Goal: Task Accomplishment & Management: Manage account settings

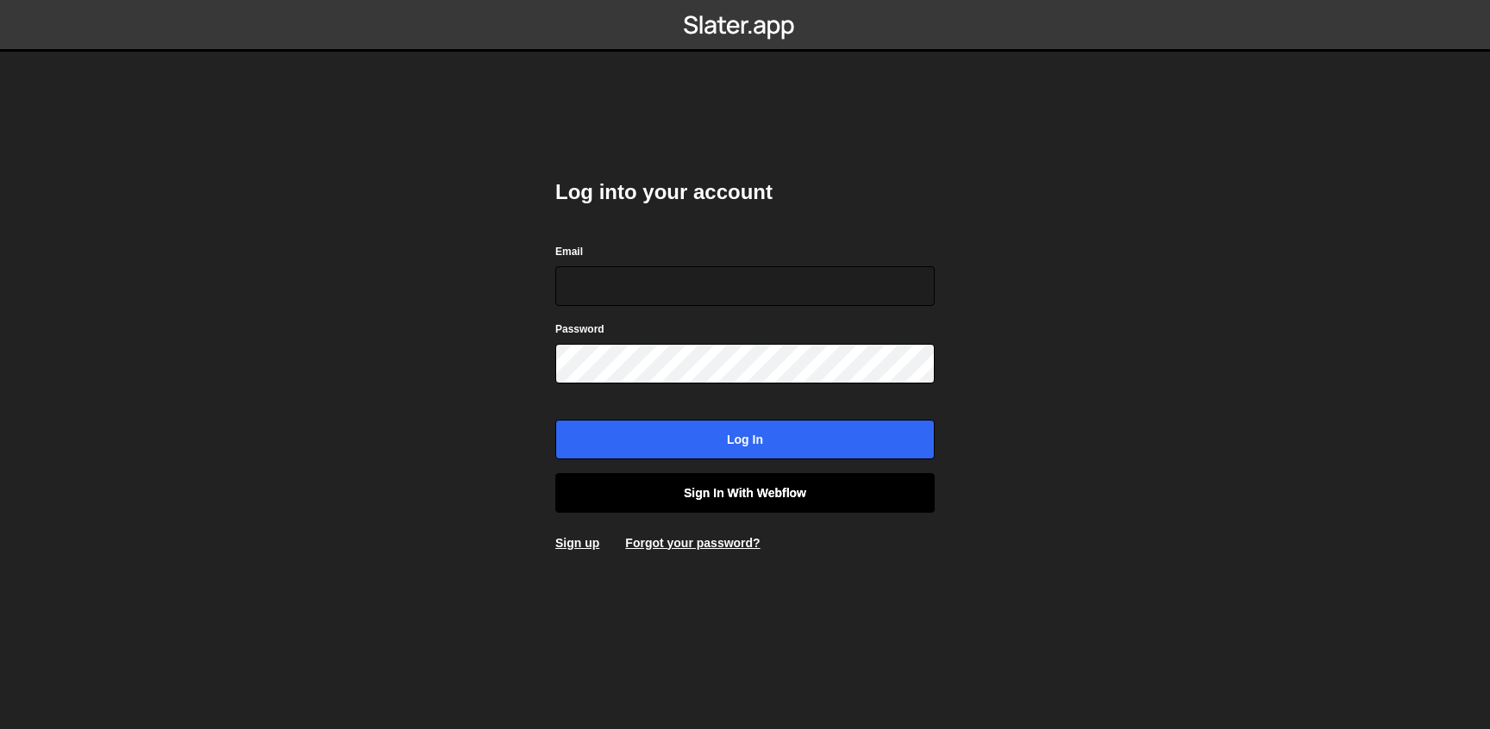
click at [853, 501] on link "Sign in with Webflow" at bounding box center [744, 493] width 379 height 40
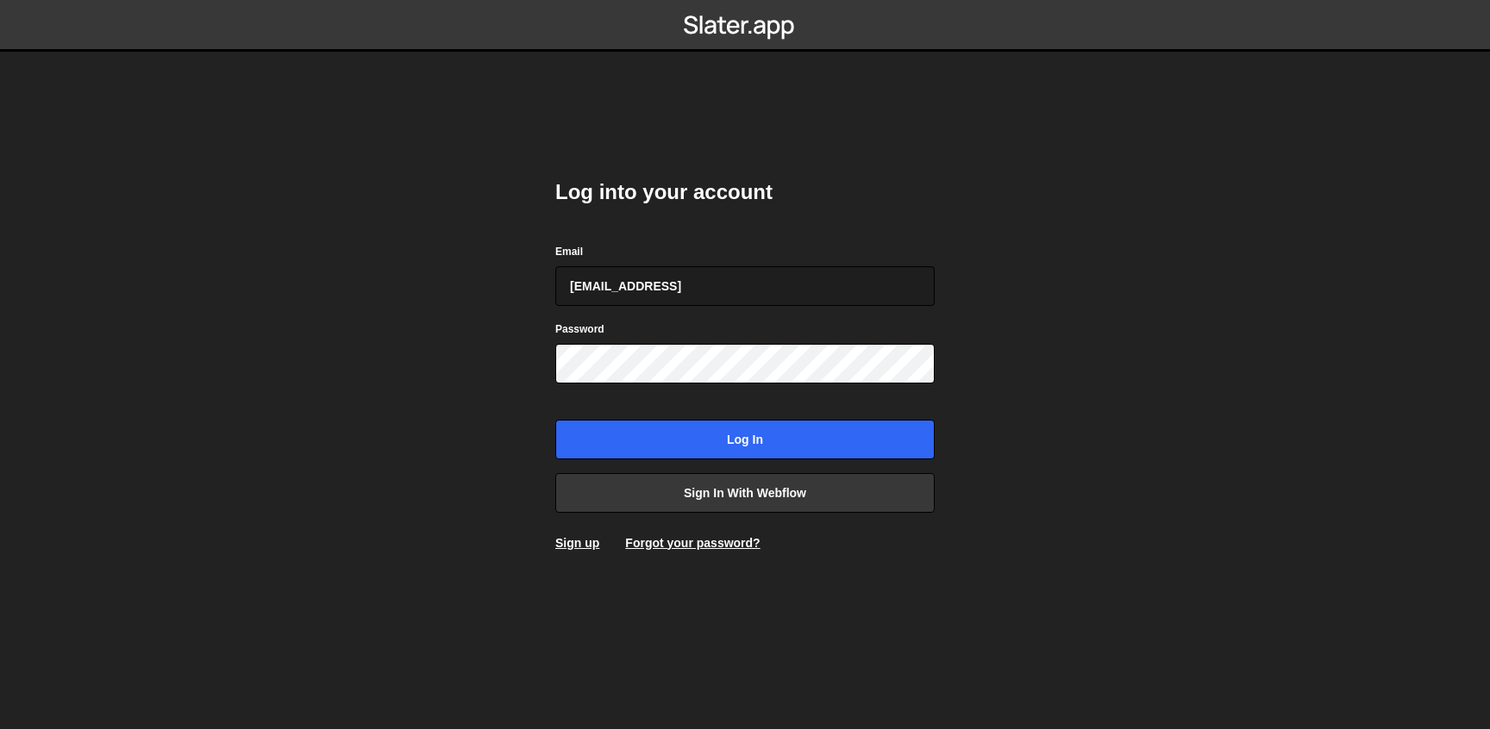
click at [809, 226] on div "Log into your account Email [EMAIL_ADDRESS] Password Log in Sign in with Webflo…" at bounding box center [744, 365] width 379 height 425
click at [803, 286] on input "[EMAIL_ADDRESS]" at bounding box center [744, 286] width 379 height 40
click at [801, 292] on input "hello@hadinaghi.com.aiu" at bounding box center [744, 286] width 379 height 40
type input "[EMAIL_ADDRESS][DOMAIN_NAME]"
click at [555, 420] on input "Log in" at bounding box center [744, 440] width 379 height 40
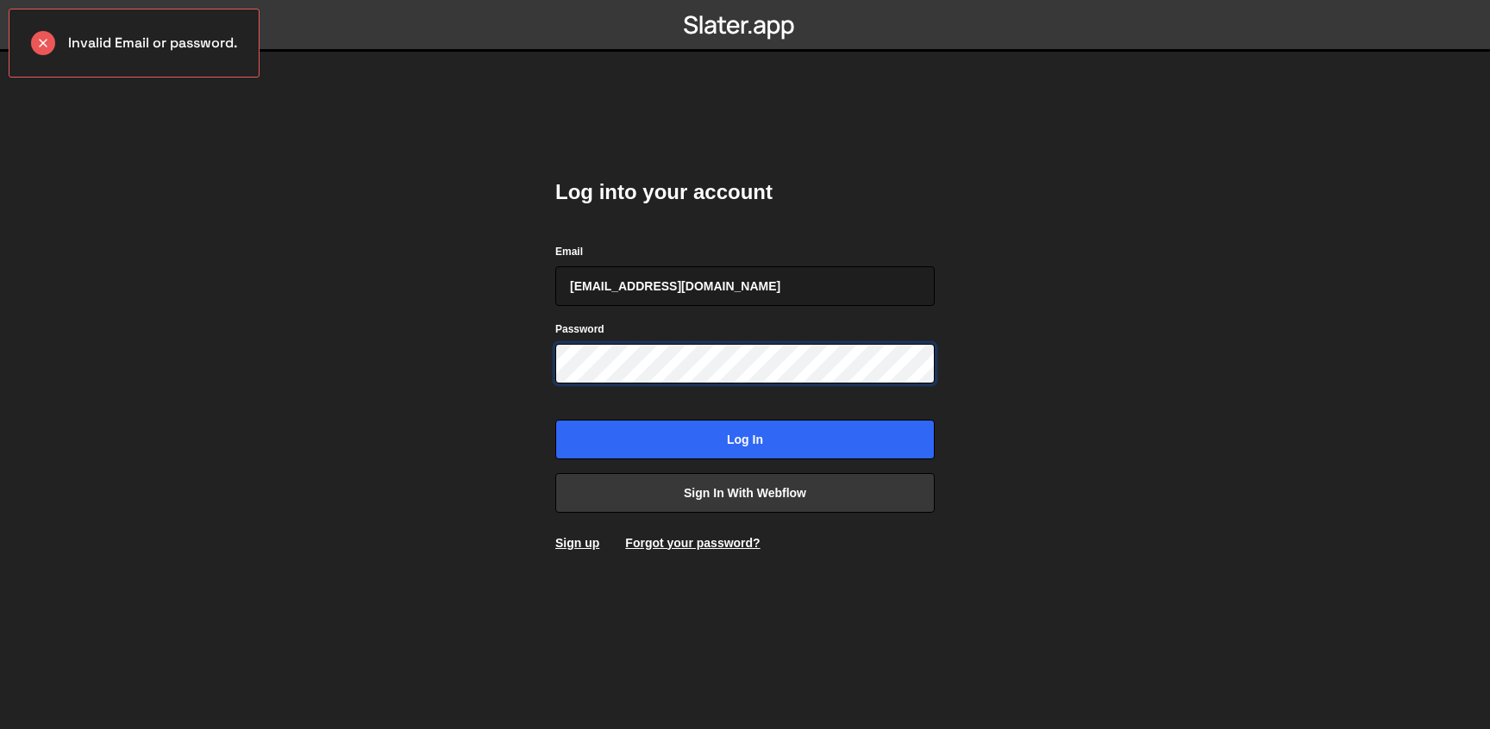
click at [555, 420] on input "Log in" at bounding box center [744, 440] width 379 height 40
click at [690, 533] on div "Log into your account Email [EMAIL_ADDRESS][DOMAIN_NAME] Password Log in Sign i…" at bounding box center [744, 365] width 379 height 425
click at [687, 545] on link "Forgot your password?" at bounding box center [692, 543] width 134 height 14
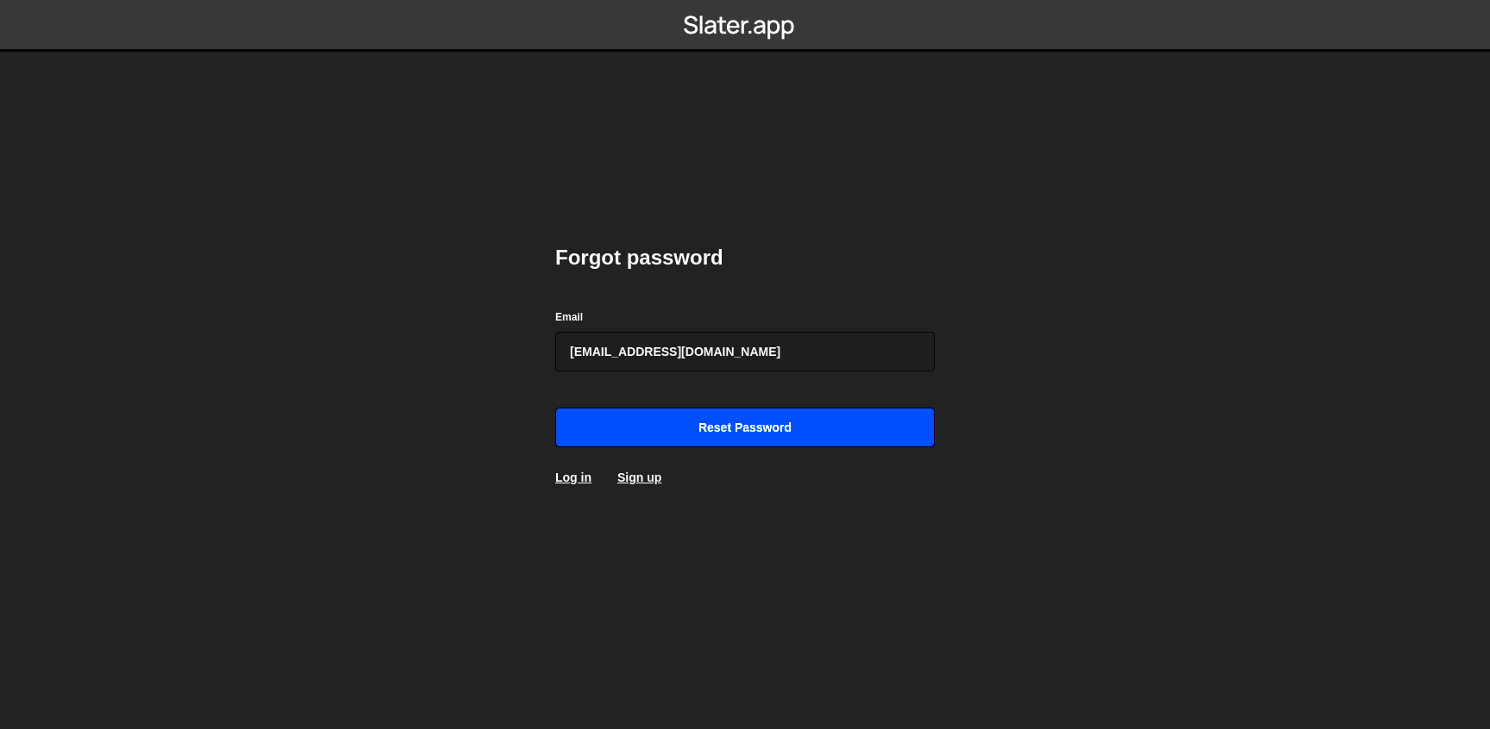
type input "[EMAIL_ADDRESS][DOMAIN_NAME]"
click at [684, 424] on input "Reset password" at bounding box center [744, 428] width 379 height 40
